Goal: Transaction & Acquisition: Purchase product/service

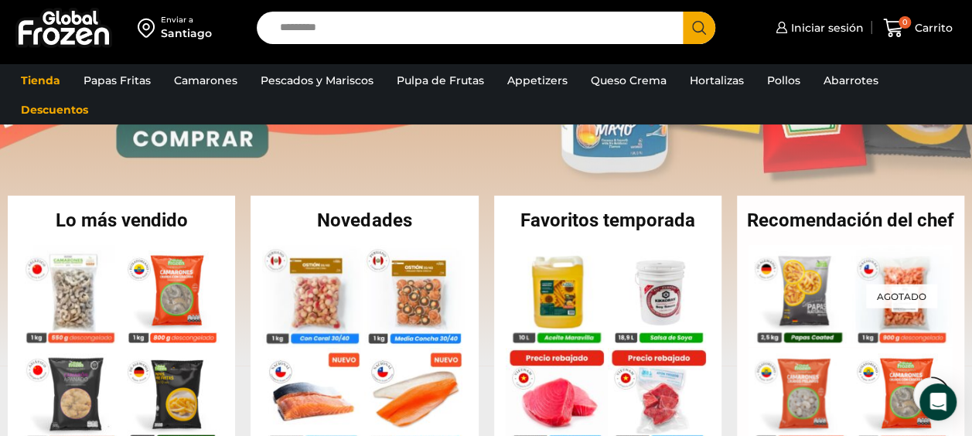
scroll to position [387, 0]
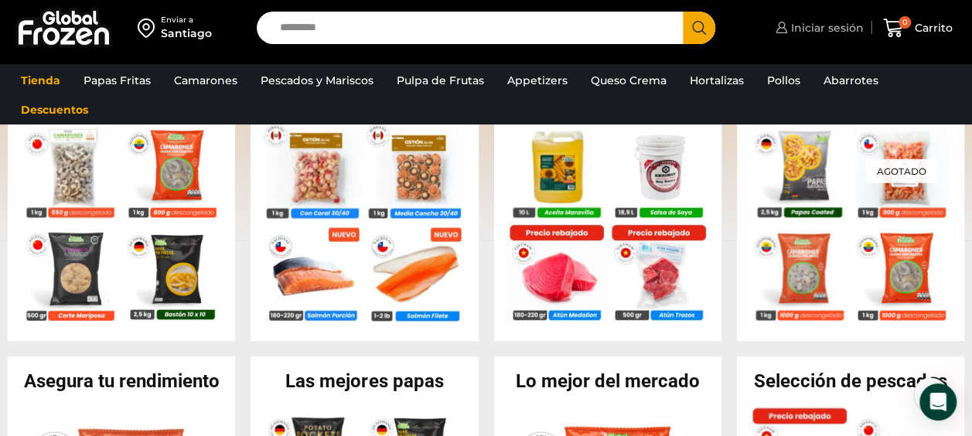
click at [852, 28] on span "Iniciar sesión" at bounding box center [825, 27] width 77 height 15
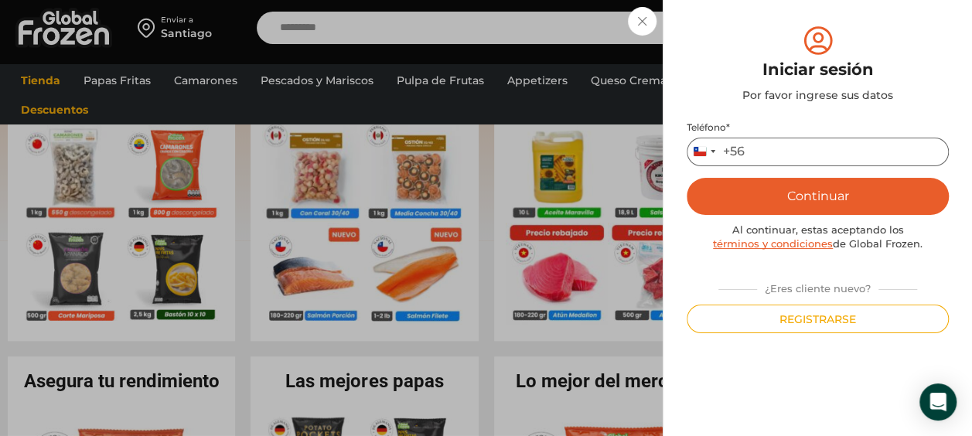
click at [794, 144] on input "Teléfono *" at bounding box center [818, 152] width 262 height 29
type input "*********"
click at [812, 187] on button "Continuar" at bounding box center [818, 196] width 262 height 37
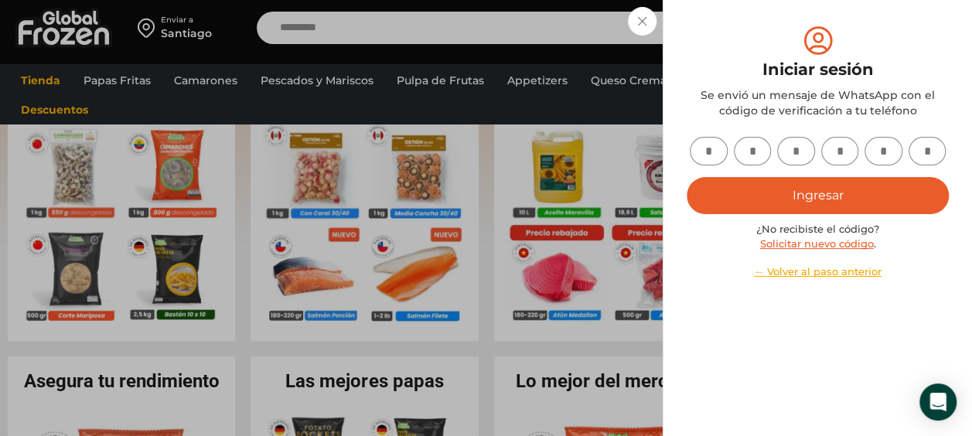
click at [705, 155] on input "text" at bounding box center [709, 151] width 38 height 29
type input "*"
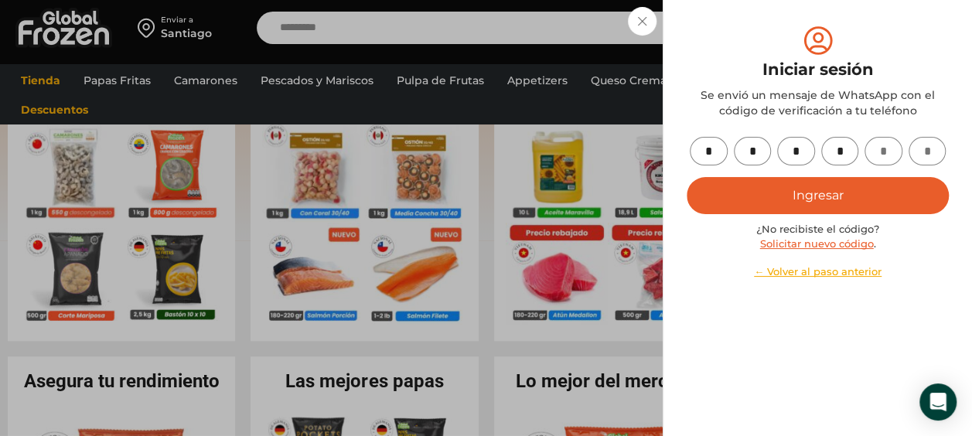
type input "*"
click at [813, 203] on button "Ingresar" at bounding box center [818, 195] width 262 height 37
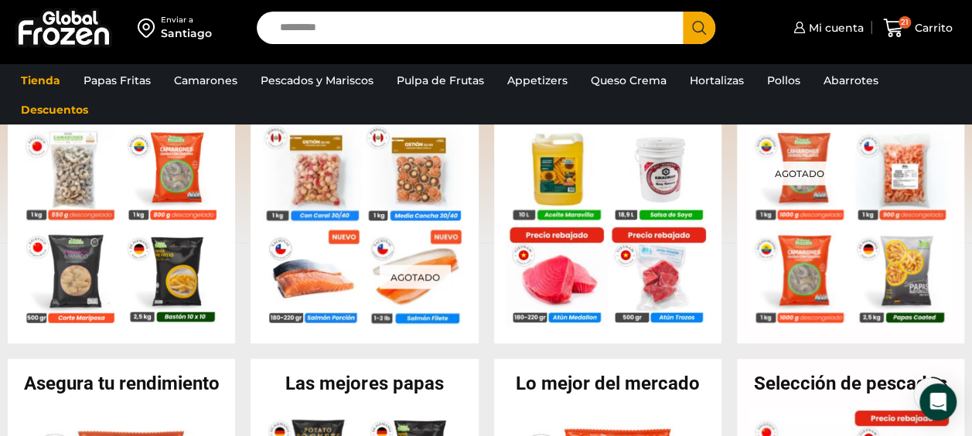
scroll to position [387, 0]
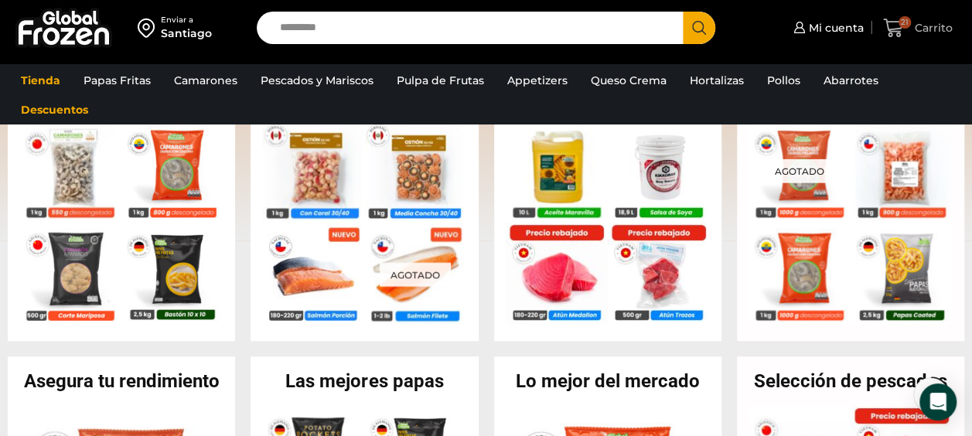
click at [922, 30] on span "Carrito" at bounding box center [932, 27] width 42 height 15
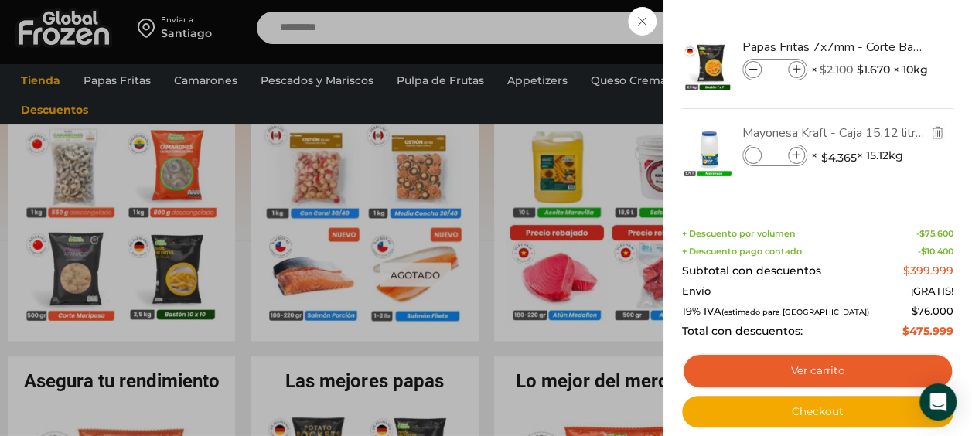
click at [872, 136] on link "Mayonesa Kraft - Caja 15,12 litros" at bounding box center [835, 133] width 184 height 17
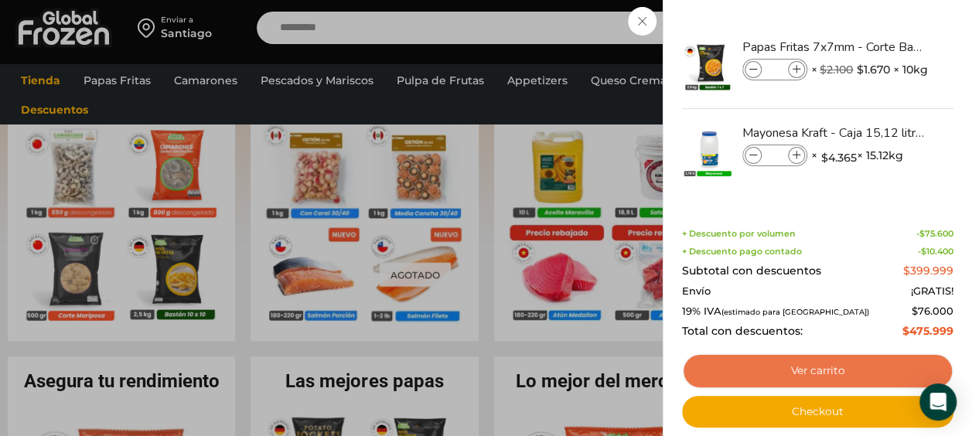
click at [822, 372] on link "Ver carrito" at bounding box center [818, 372] width 272 height 36
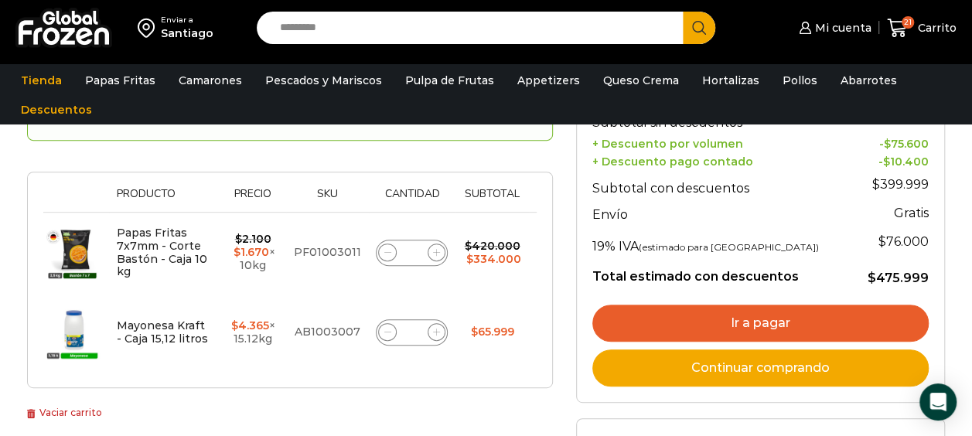
scroll to position [232, 0]
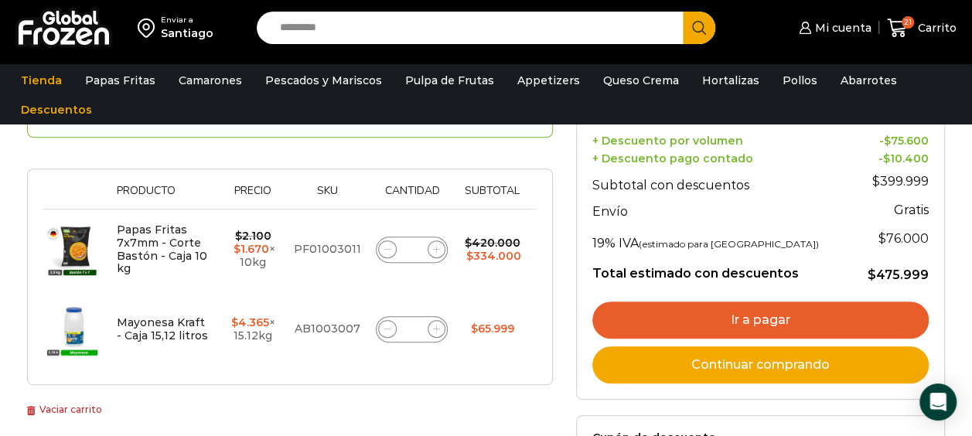
click at [438, 329] on icon at bounding box center [436, 329] width 7 height 7
type input "*"
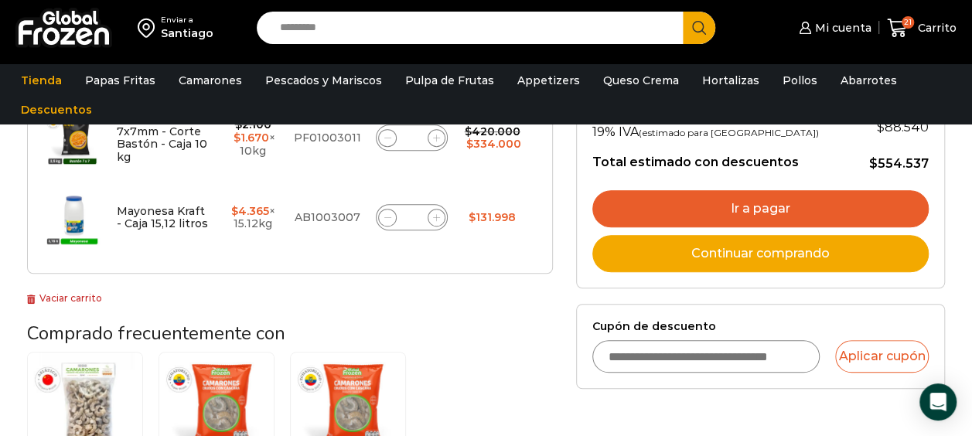
scroll to position [271, 0]
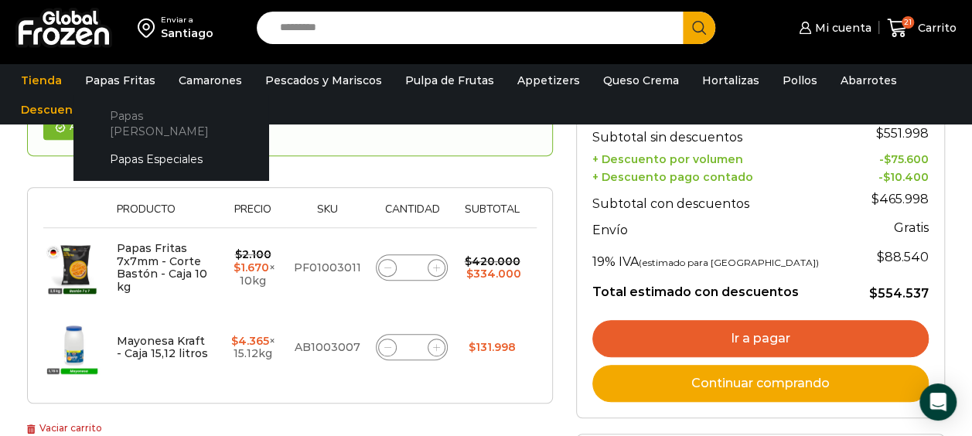
click at [164, 118] on link "Papas [PERSON_NAME]" at bounding box center [171, 123] width 164 height 44
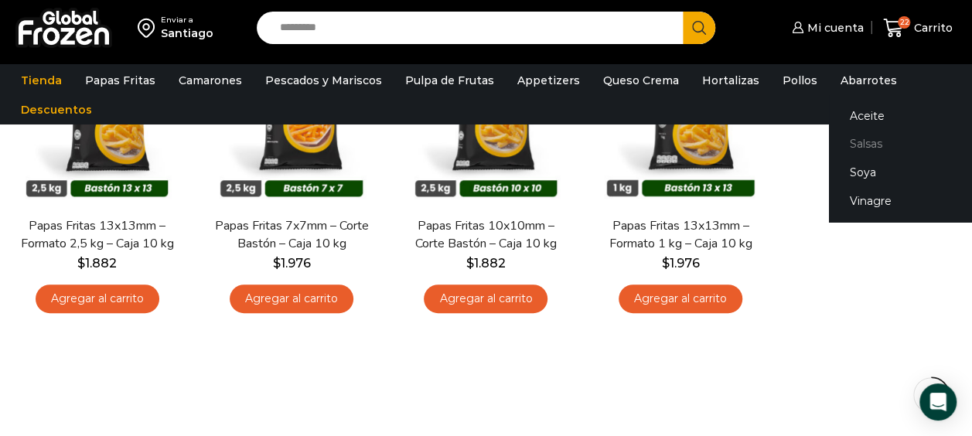
click at [864, 143] on link "Salsas" at bounding box center [926, 144] width 195 height 29
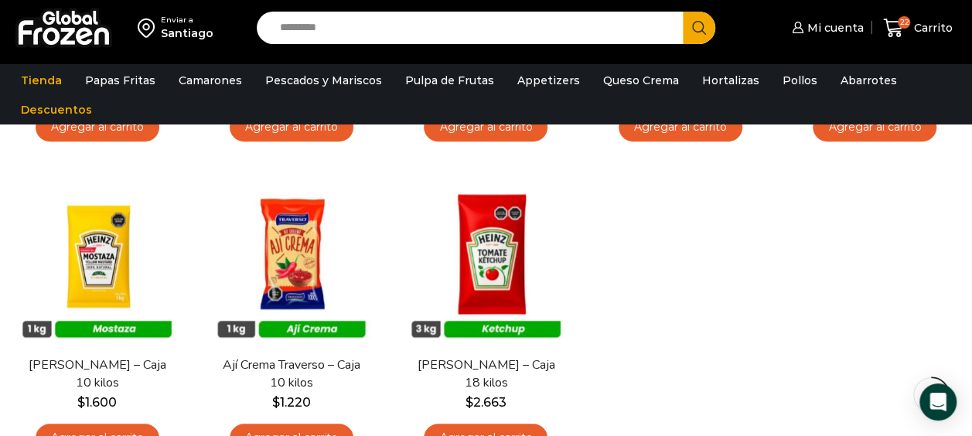
scroll to position [464, 0]
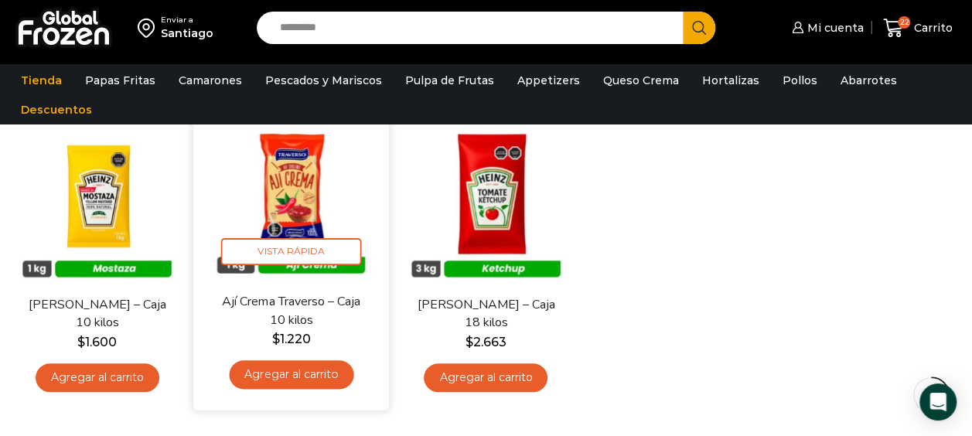
click at [332, 371] on link "Agregar al carrito" at bounding box center [292, 374] width 125 height 29
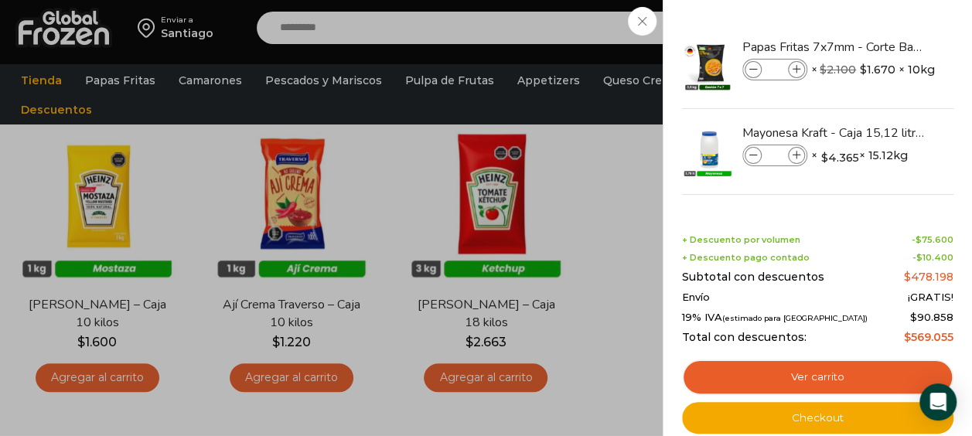
click at [880, 23] on div "23 Carrito 23 23 Shopping Cart" at bounding box center [918, 28] width 77 height 36
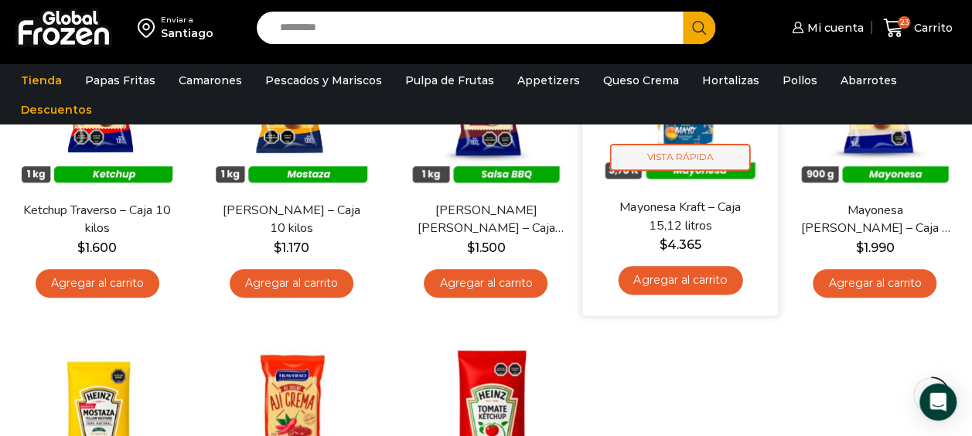
scroll to position [155, 0]
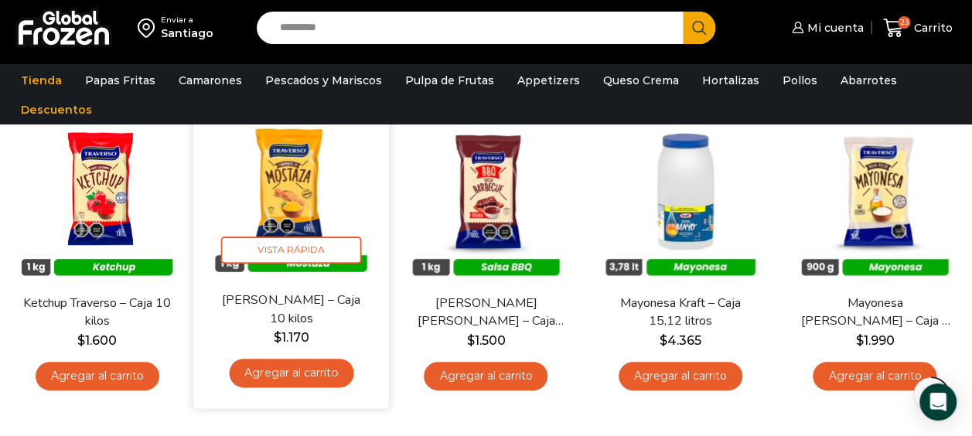
click at [332, 380] on link "Agregar al carrito" at bounding box center [292, 373] width 125 height 29
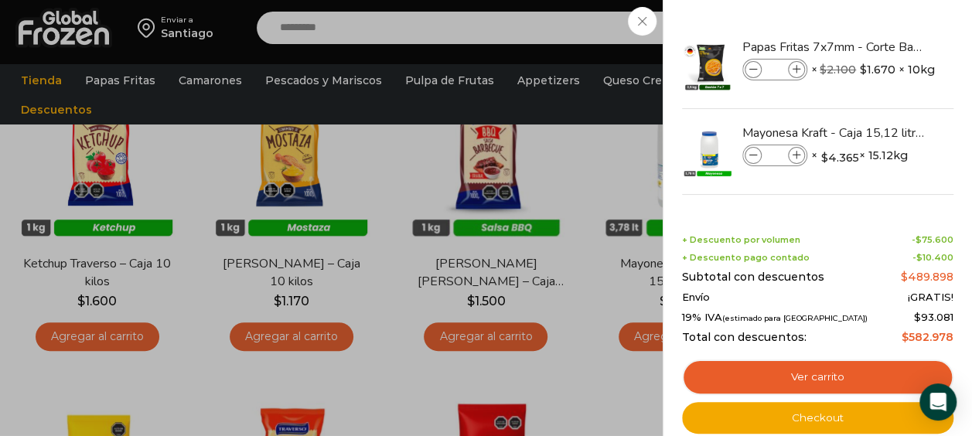
scroll to position [77, 0]
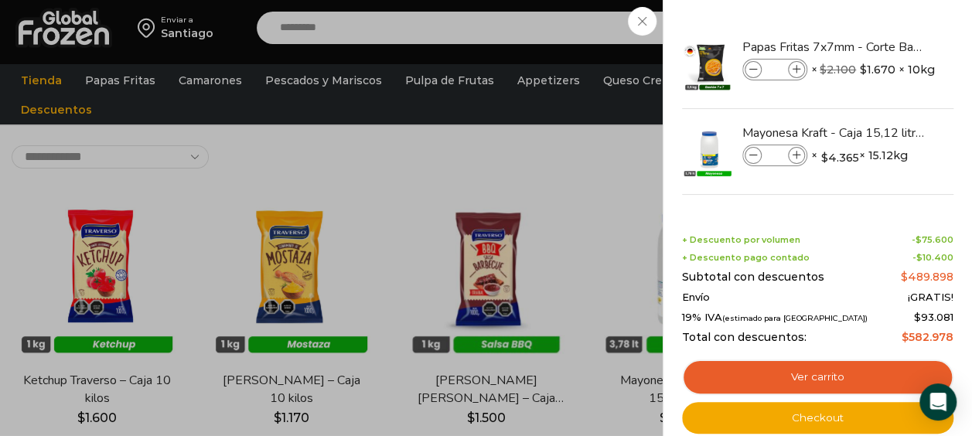
click at [880, 46] on div "24 Carrito 24 24 Shopping Cart" at bounding box center [918, 28] width 77 height 36
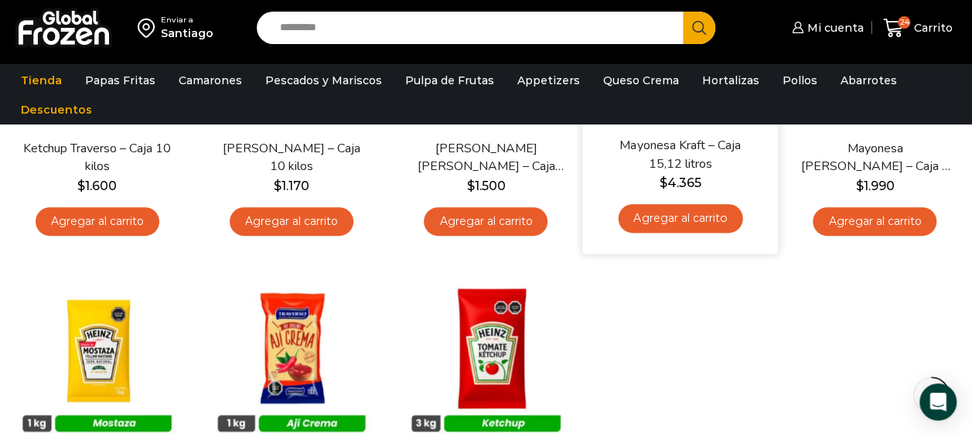
scroll to position [155, 0]
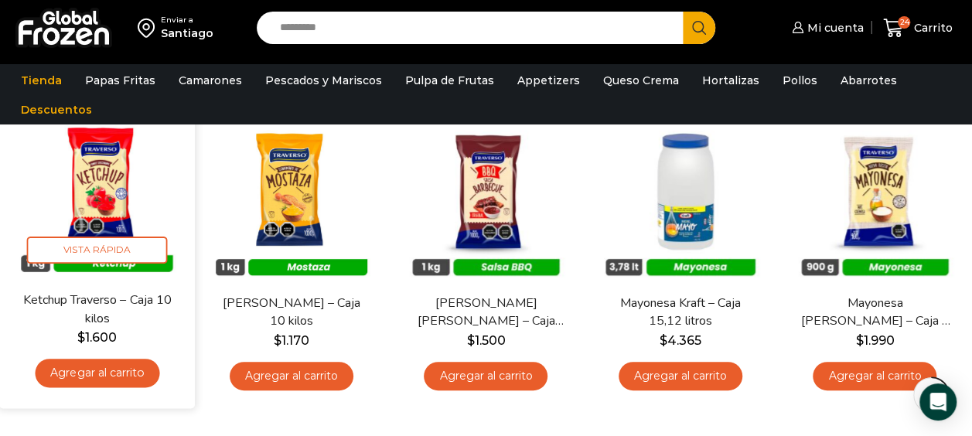
click at [135, 368] on link "Agregar al carrito" at bounding box center [97, 373] width 125 height 29
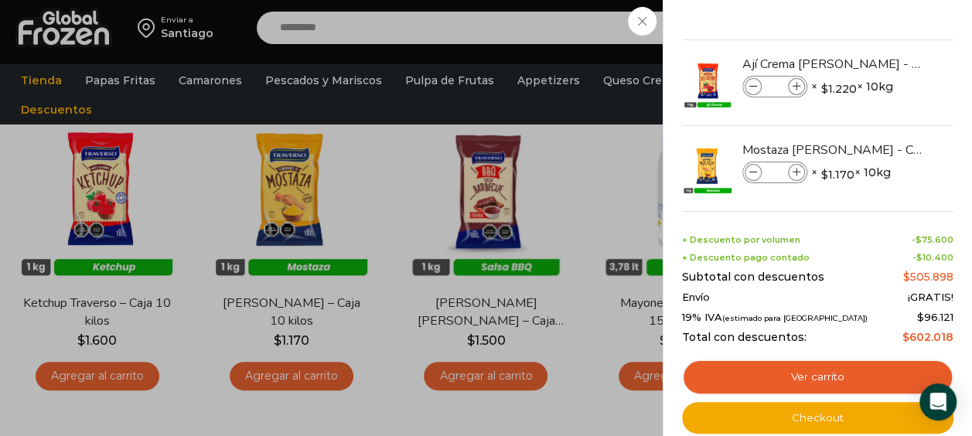
click at [880, 23] on div "25 Carrito 25 25 Shopping Cart" at bounding box center [918, 28] width 77 height 36
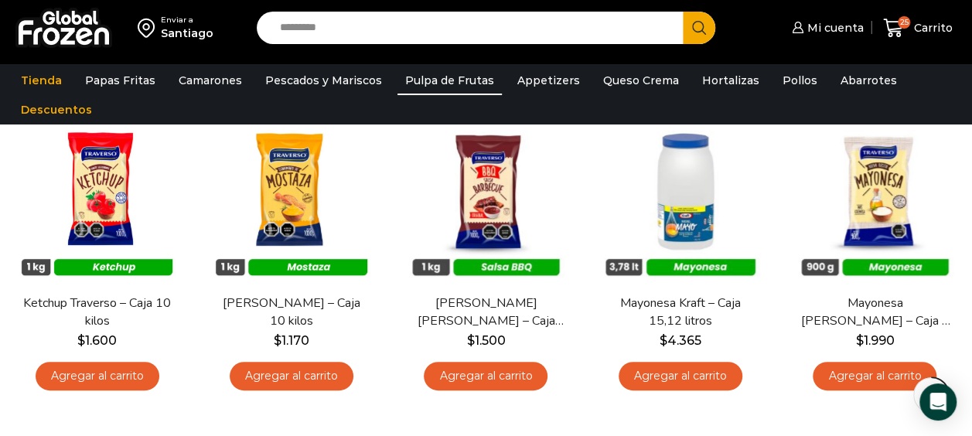
click at [434, 77] on link "Pulpa de Frutas" at bounding box center [450, 80] width 104 height 29
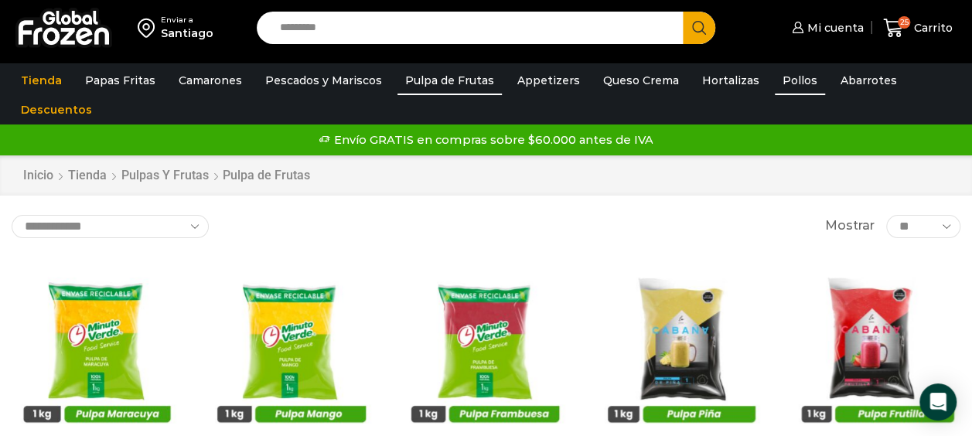
click at [784, 79] on link "Pollos" at bounding box center [800, 80] width 50 height 29
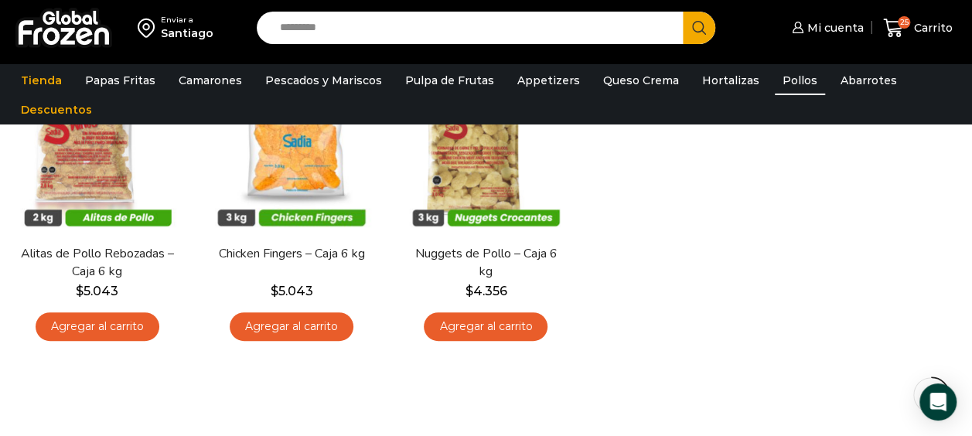
scroll to position [232, 0]
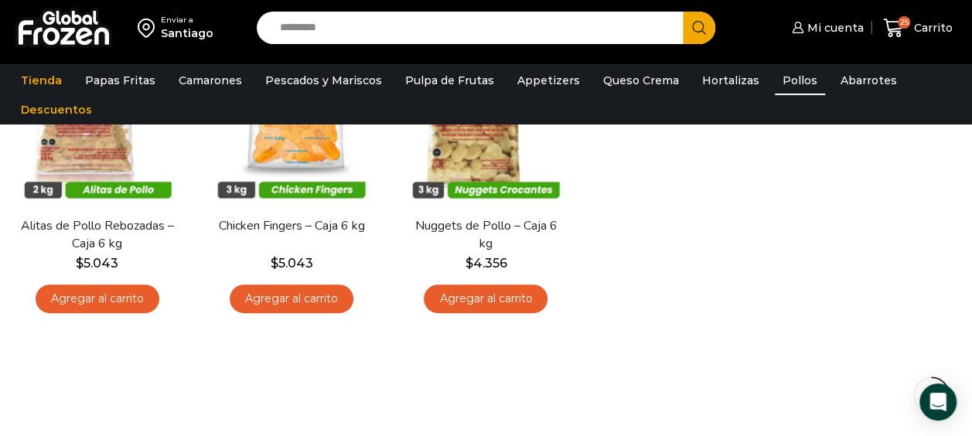
drag, startPoint x: 786, startPoint y: 169, endPoint x: 873, endPoint y: 234, distance: 108.8
click at [873, 234] on div "En stock [GEOGRAPHIC_DATA] Alitas de Pollo Rebozadas – Caja 6 kg $ 5.043 Agrega…" at bounding box center [486, 178] width 972 height 311
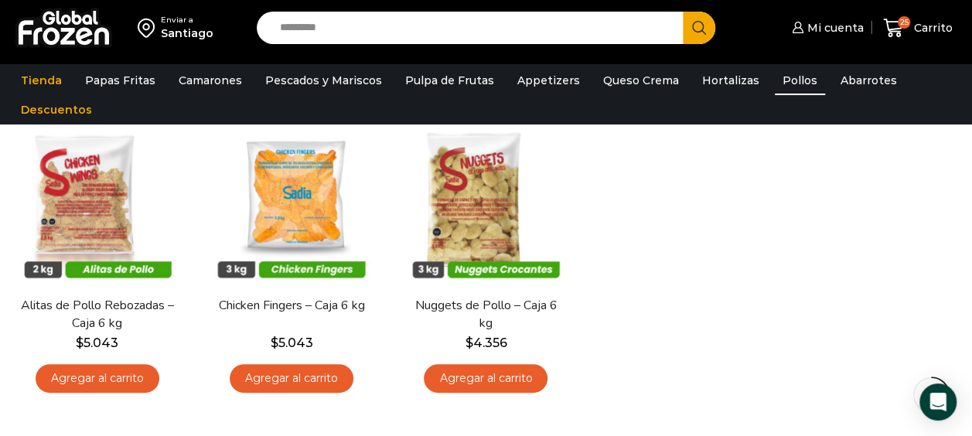
scroll to position [155, 0]
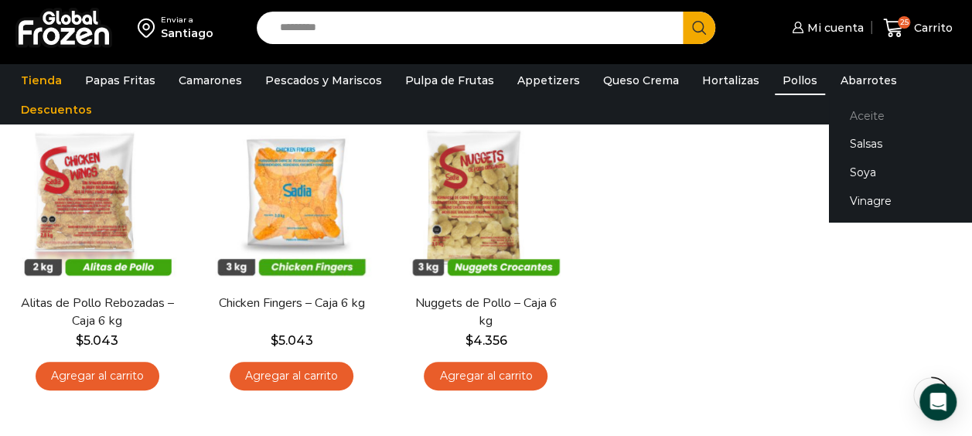
click at [862, 114] on link "Aceite" at bounding box center [926, 115] width 195 height 29
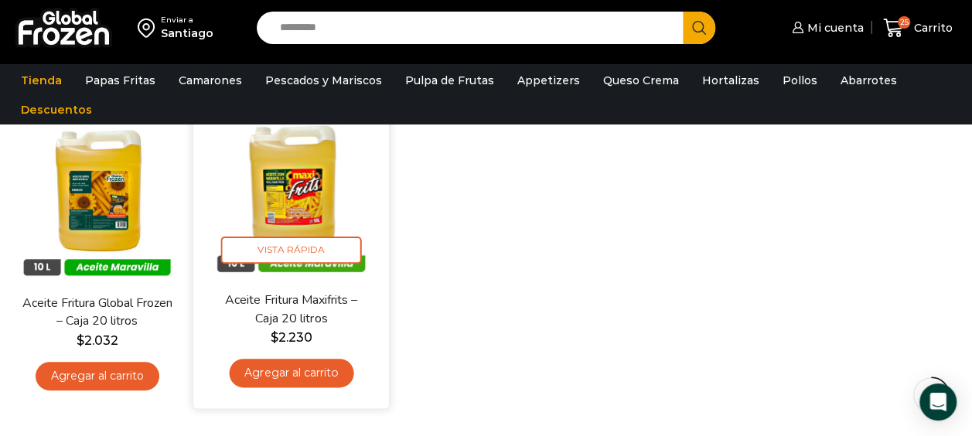
click at [323, 371] on link "Agregar al carrito" at bounding box center [292, 373] width 125 height 29
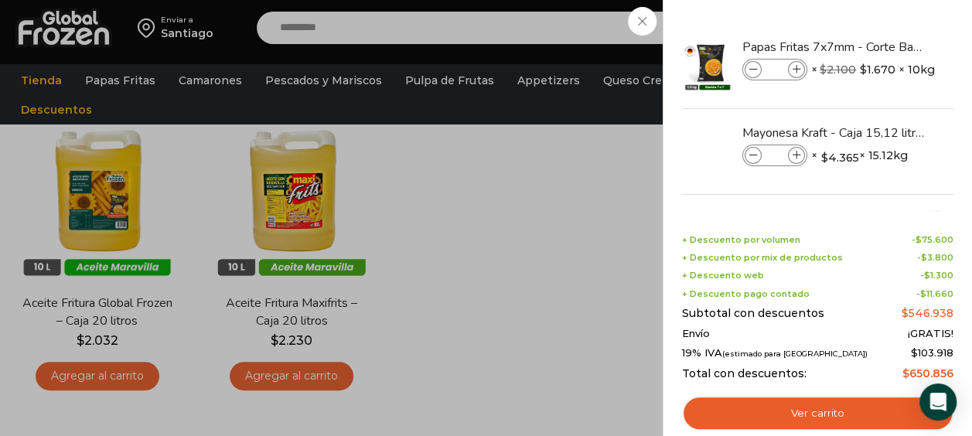
scroll to position [336, 0]
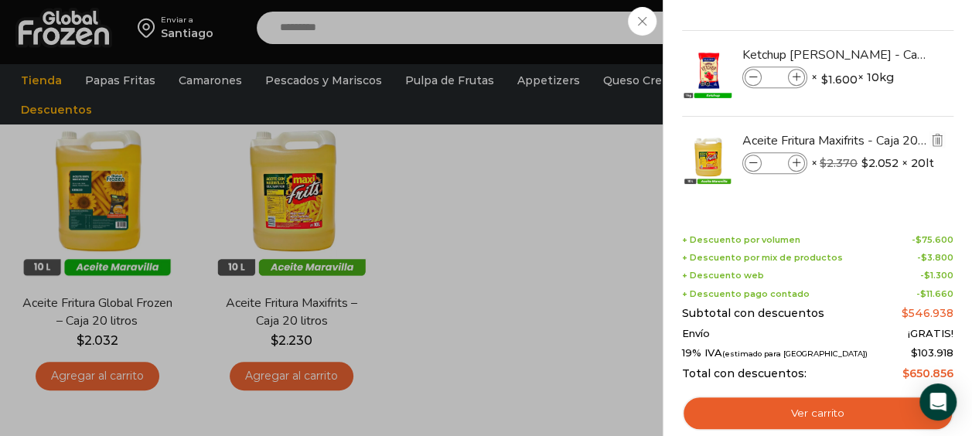
click at [800, 162] on icon at bounding box center [797, 163] width 9 height 9
type input "*"
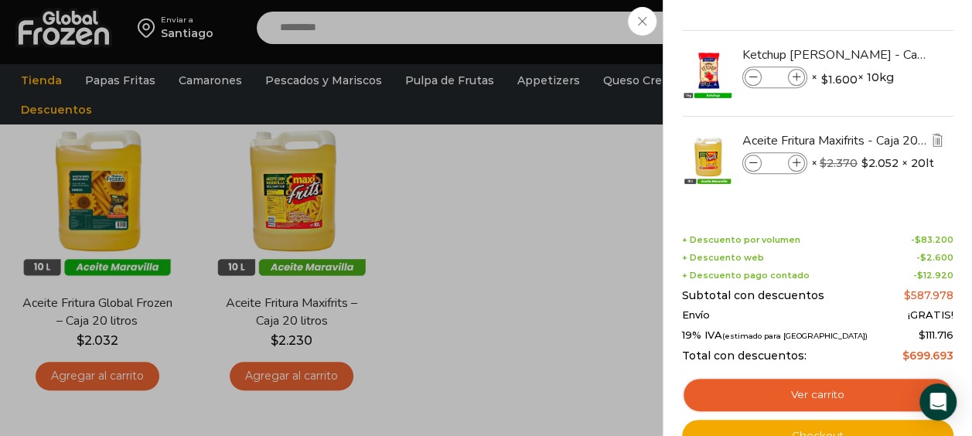
click at [800, 166] on span at bounding box center [796, 163] width 17 height 17
type input "*"
click at [798, 162] on icon at bounding box center [797, 163] width 9 height 9
type input "*"
click at [796, 159] on icon at bounding box center [797, 163] width 9 height 9
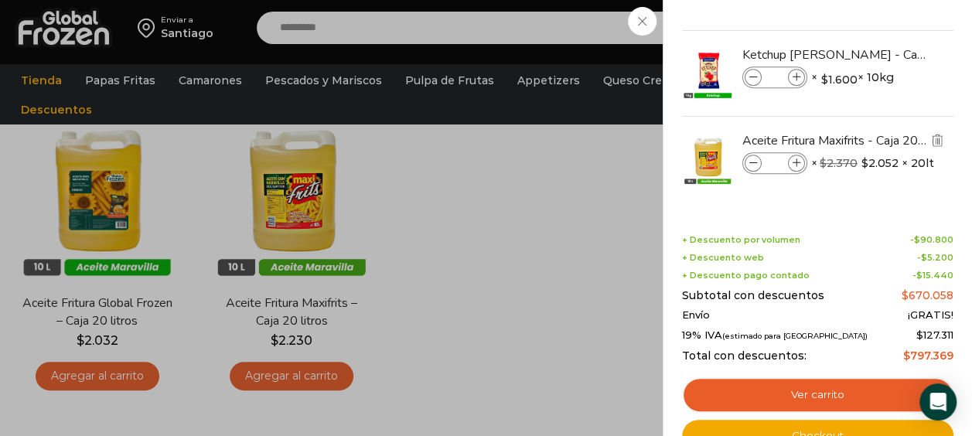
type input "*"
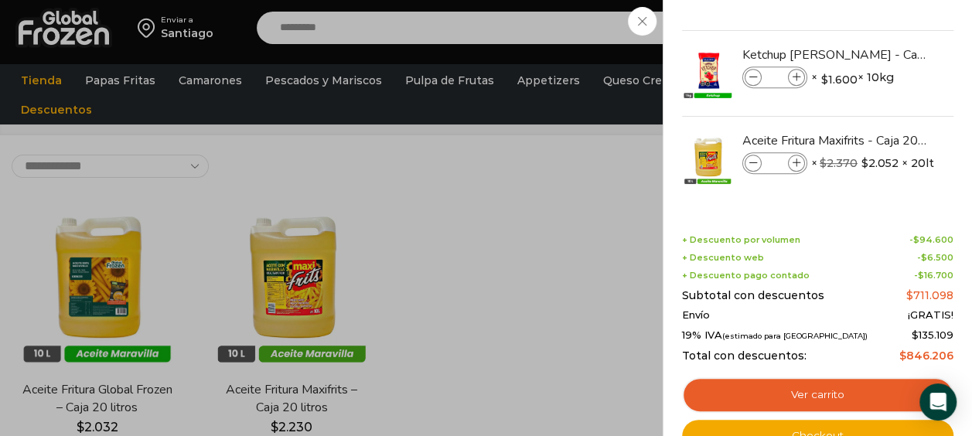
scroll to position [0, 0]
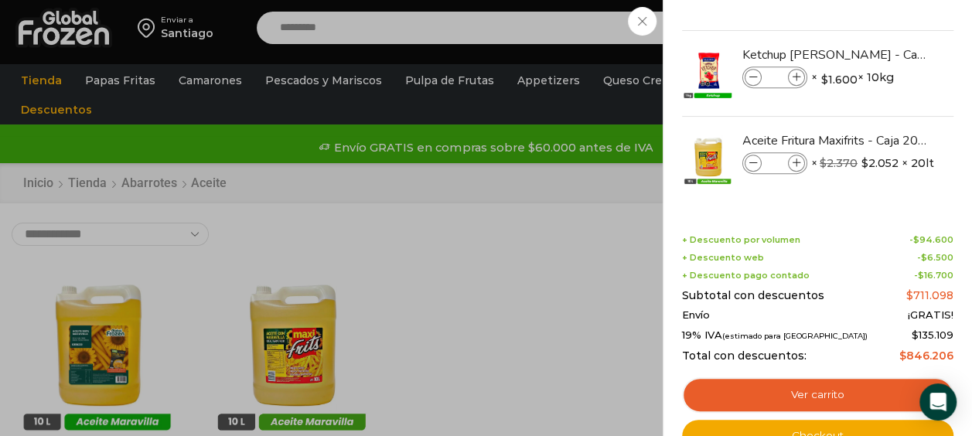
click at [880, 25] on div "30 Carrito 30 30 Shopping Cart" at bounding box center [918, 28] width 77 height 36
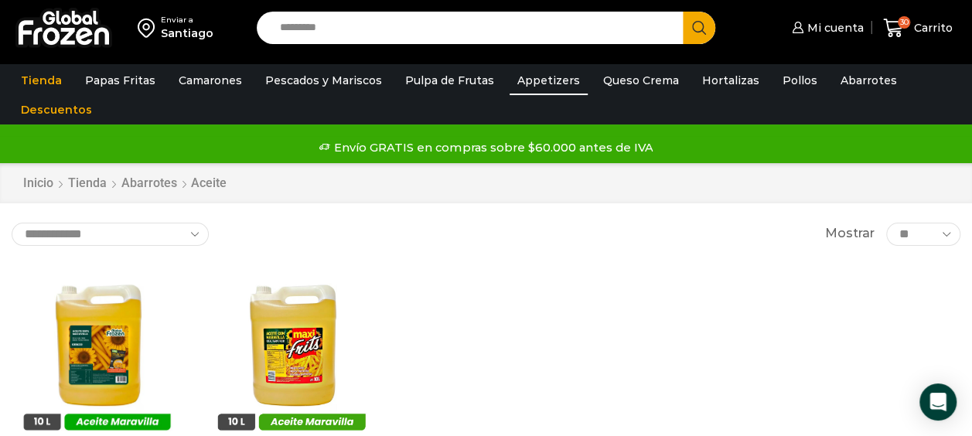
click at [551, 85] on link "Appetizers" at bounding box center [549, 80] width 78 height 29
click at [555, 85] on link "Appetizers" at bounding box center [549, 80] width 78 height 29
click at [549, 83] on link "Appetizers" at bounding box center [549, 80] width 78 height 29
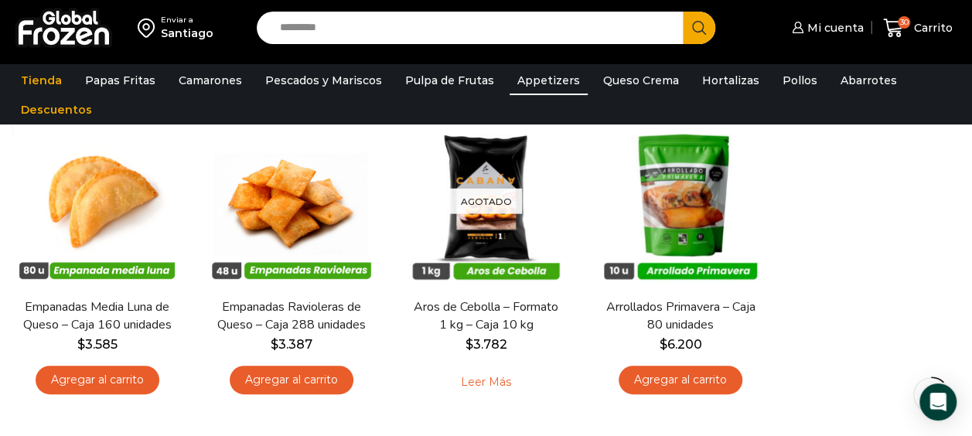
scroll to position [155, 0]
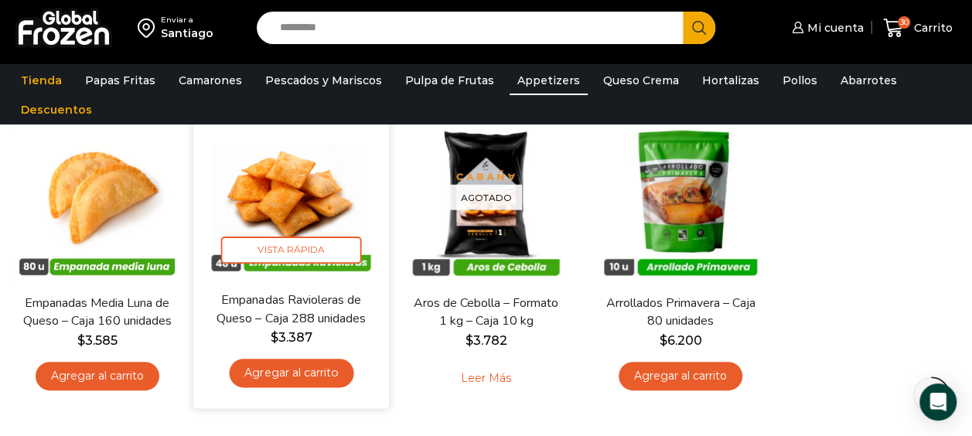
click at [302, 196] on img at bounding box center [292, 193] width 173 height 173
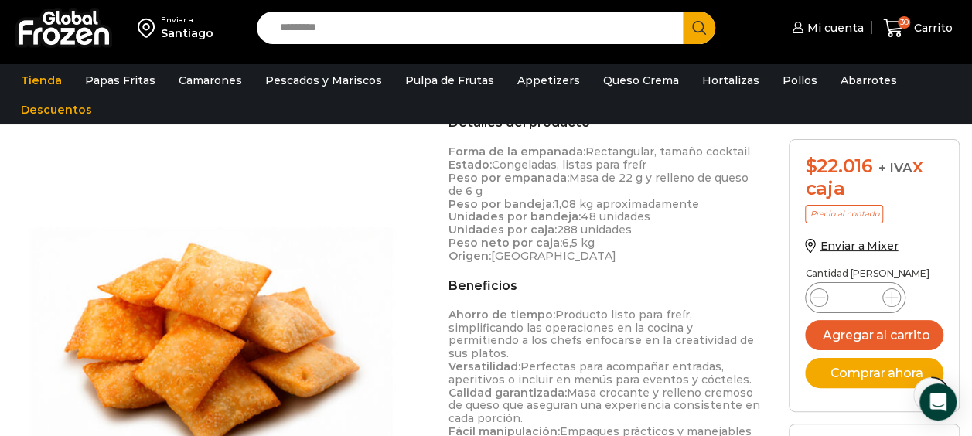
scroll to position [542, 0]
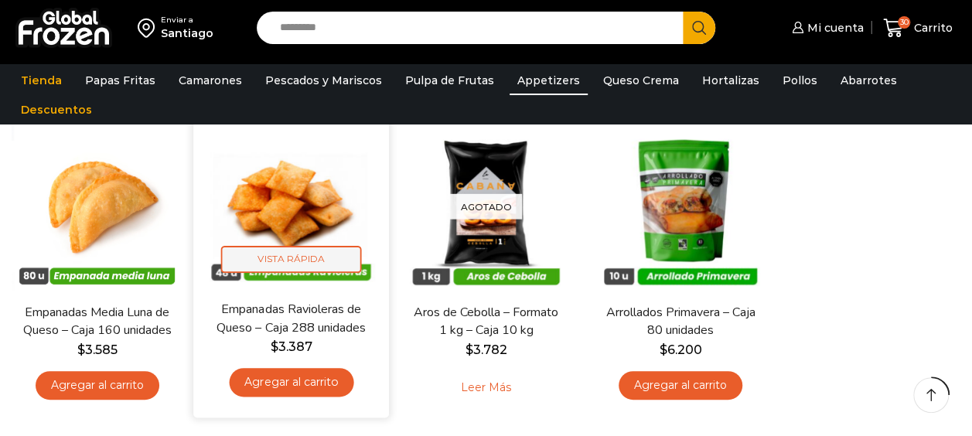
scroll to position [155, 0]
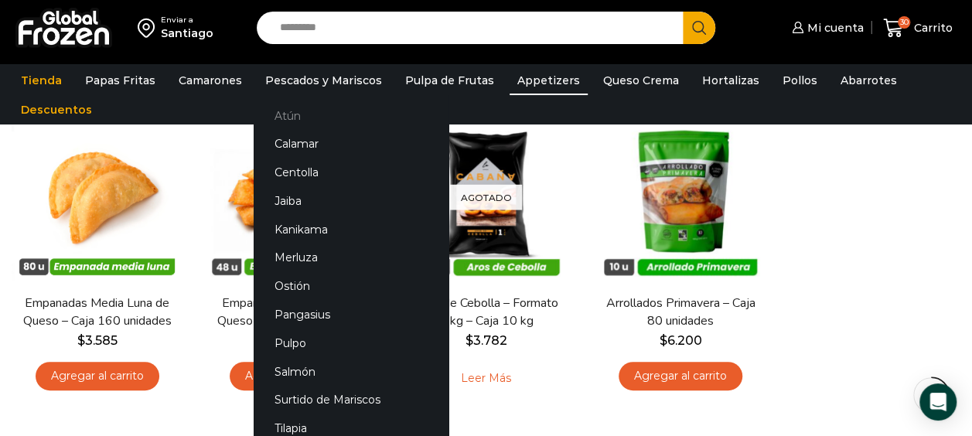
click at [284, 114] on link "Atún" at bounding box center [351, 115] width 195 height 29
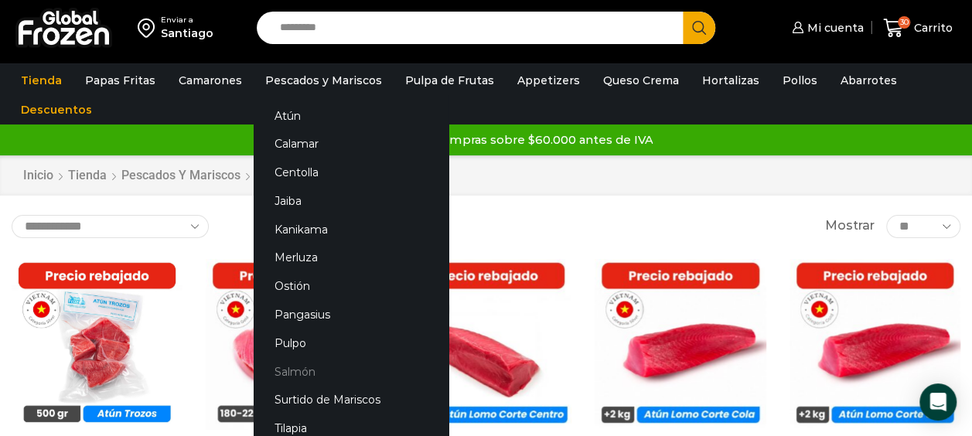
click at [305, 367] on link "Salmón" at bounding box center [351, 371] width 195 height 29
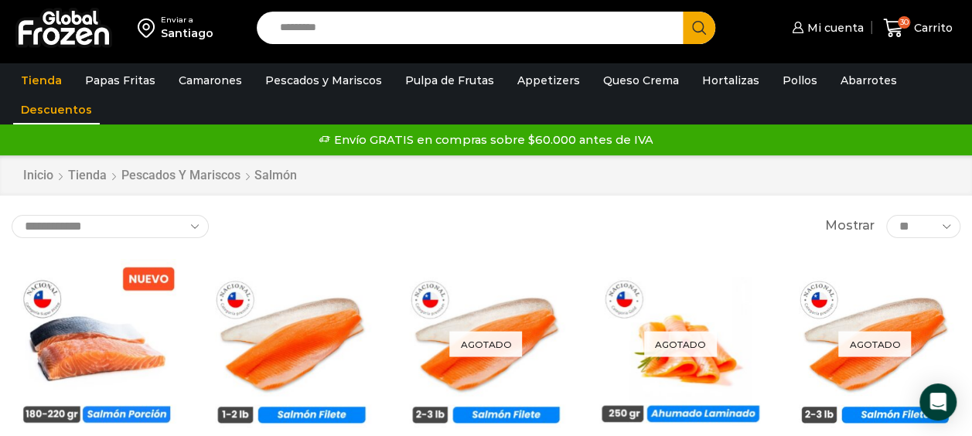
click at [56, 113] on link "Descuentos" at bounding box center [56, 109] width 87 height 29
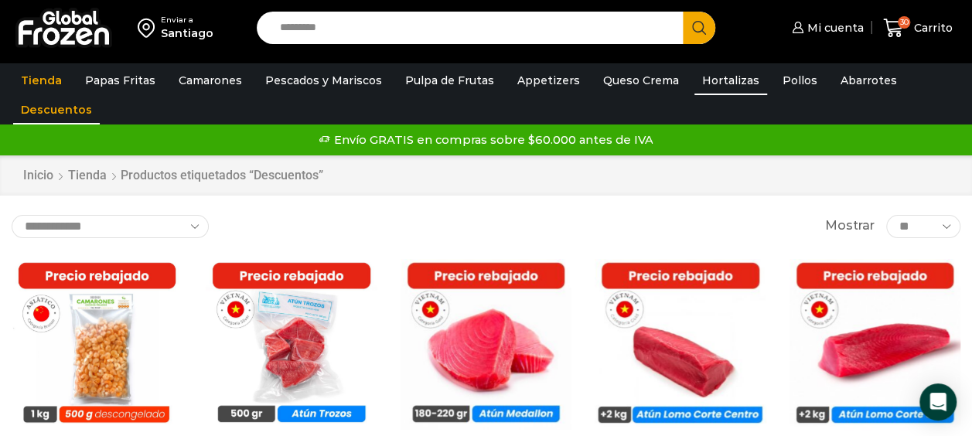
click at [719, 71] on link "Hortalizas" at bounding box center [731, 80] width 73 height 29
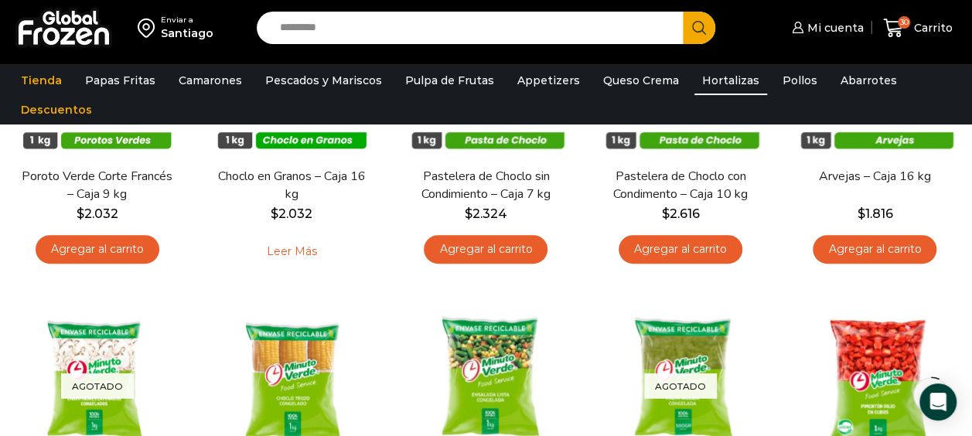
scroll to position [309, 0]
